Goal: Task Accomplishment & Management: Manage account settings

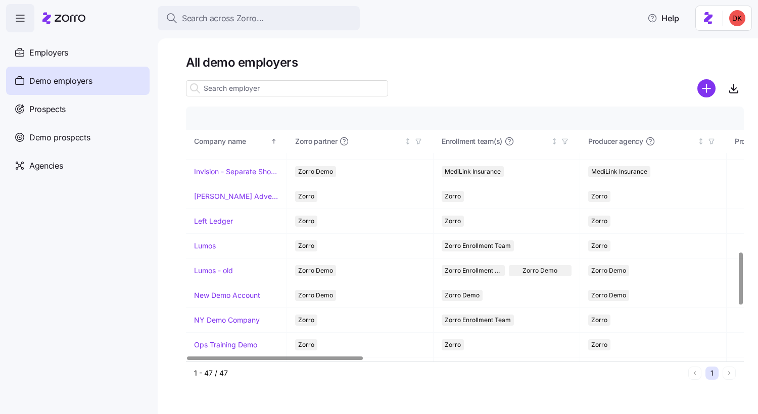
scroll to position [720, 0]
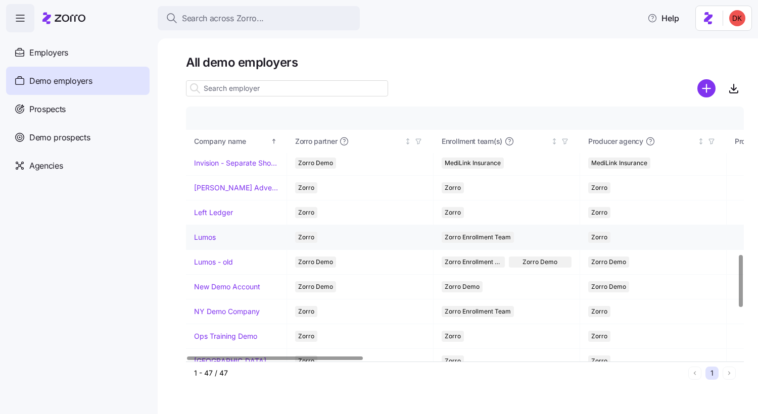
click at [204, 237] on link "Lumos" at bounding box center [205, 237] width 22 height 10
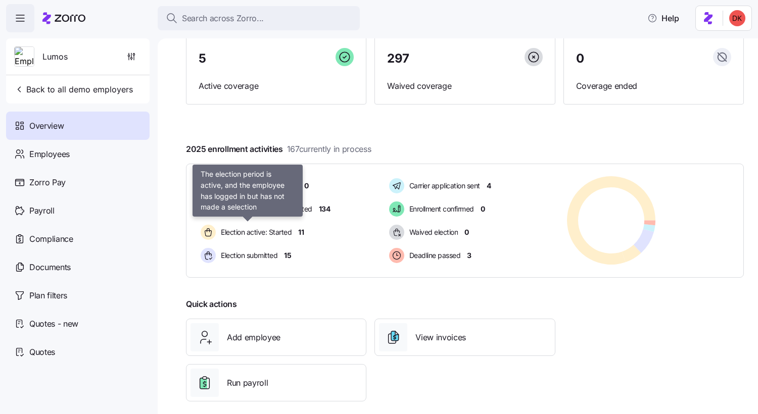
scroll to position [102, 0]
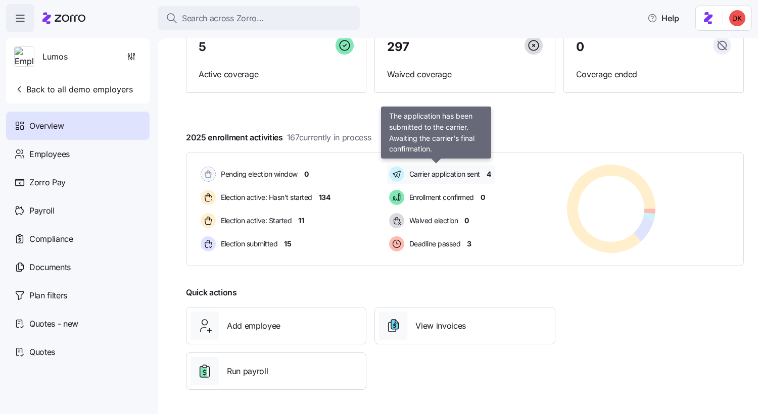
click at [431, 174] on span "Carrier application sent" at bounding box center [443, 174] width 74 height 10
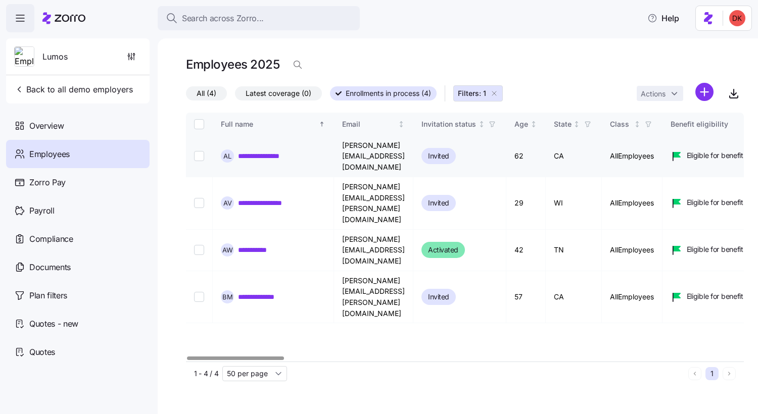
click at [273, 151] on link "**********" at bounding box center [265, 156] width 55 height 10
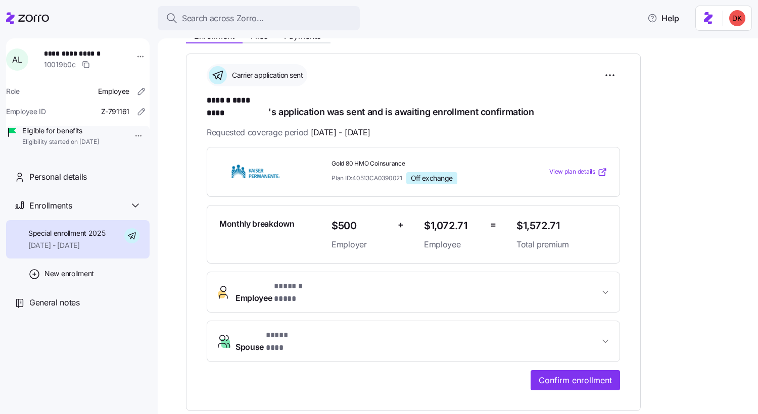
scroll to position [138, 0]
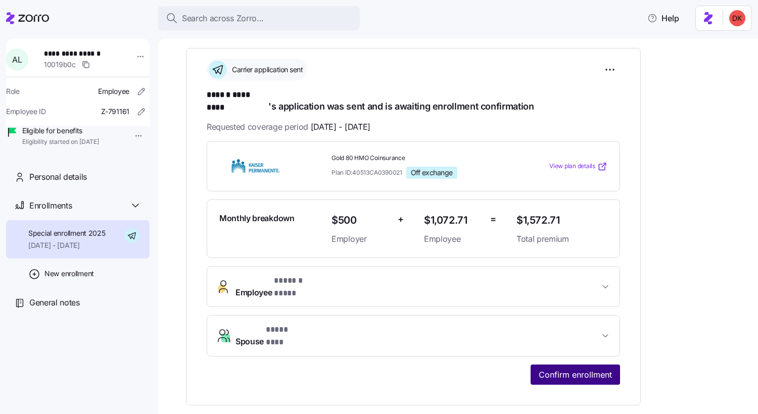
click at [572, 369] on span "Confirm enrollment" at bounding box center [574, 375] width 73 height 12
